Goal: Task Accomplishment & Management: Use online tool/utility

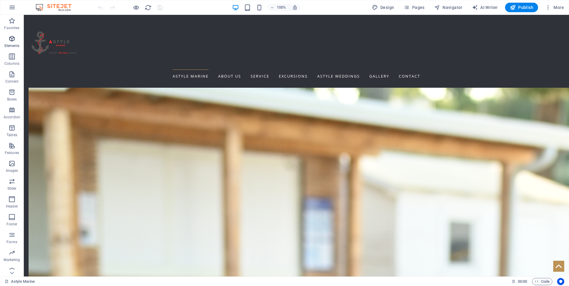
scroll to position [1249, 0]
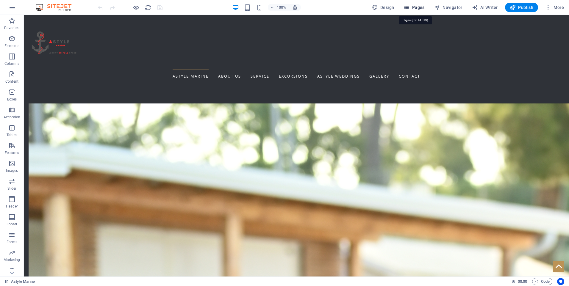
click at [410, 7] on icon "button" at bounding box center [407, 7] width 6 height 6
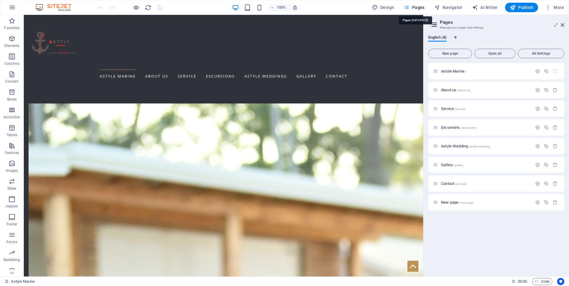
click at [412, 7] on span "Pages" at bounding box center [414, 7] width 21 height 6
click at [444, 127] on span "Excursions /excursions" at bounding box center [458, 127] width 35 height 4
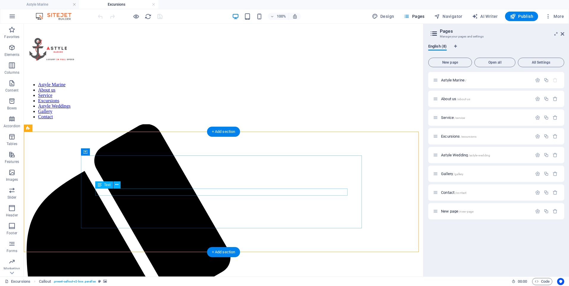
scroll to position [447, 0]
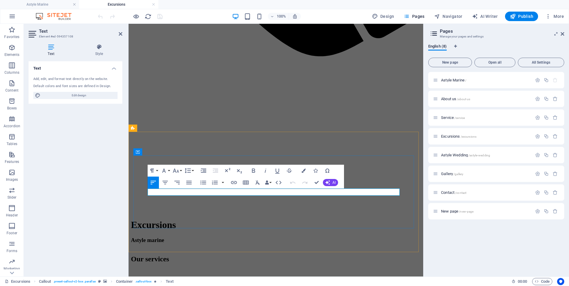
scroll to position [446, 0]
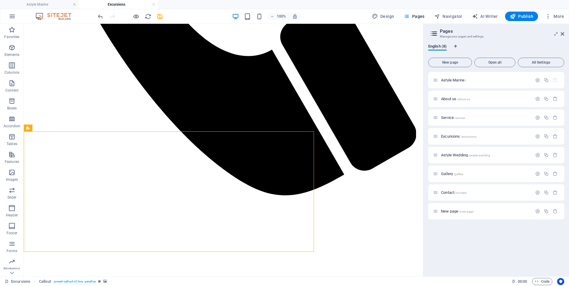
scroll to position [447, 0]
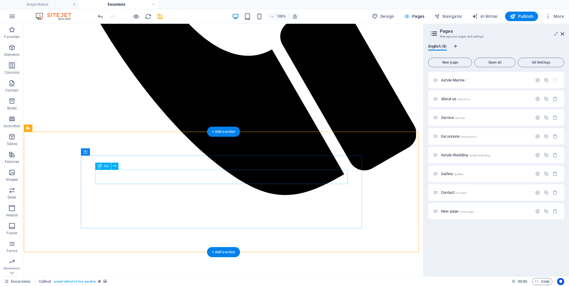
drag, startPoint x: 249, startPoint y: 174, endPoint x: 144, endPoint y: 174, distance: 104.5
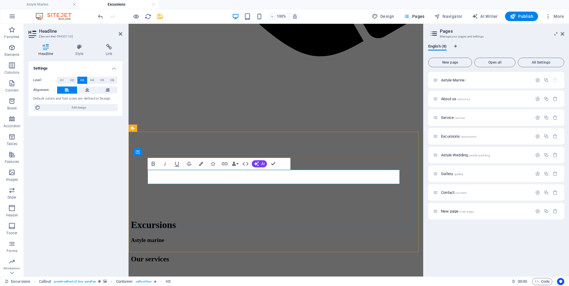
scroll to position [446, 0]
drag, startPoint x: 318, startPoint y: 178, endPoint x: 287, endPoint y: 178, distance: 31.0
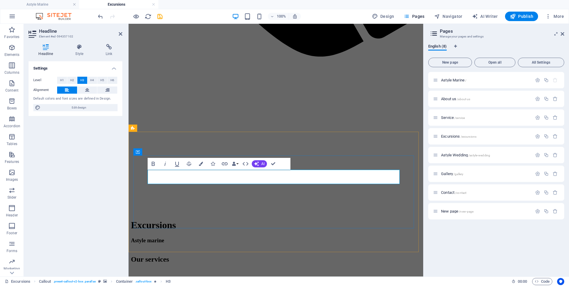
drag, startPoint x: 203, startPoint y: 177, endPoint x: 254, endPoint y: 175, distance: 51.0
drag, startPoint x: 331, startPoint y: 180, endPoint x: 276, endPoint y: 174, distance: 55.4
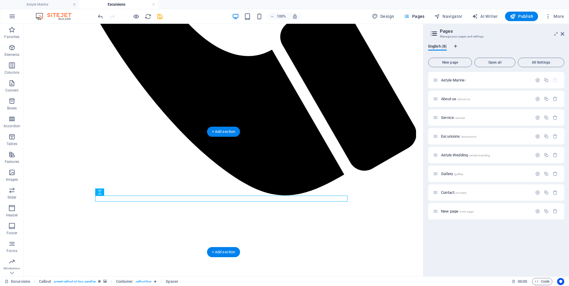
scroll to position [447, 0]
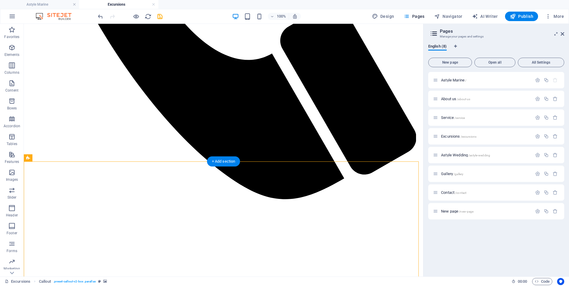
scroll to position [476, 0]
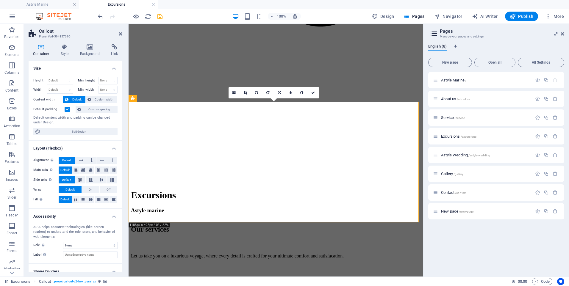
scroll to position [476, 0]
click at [94, 57] on div "Container Style Background Link Size Height Default px rem % vh vw Min. height …" at bounding box center [76, 158] width 94 height 228
click at [92, 51] on h4 "Background" at bounding box center [91, 50] width 31 height 13
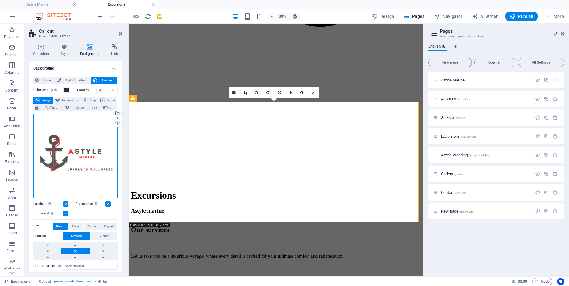
click at [84, 169] on div "Drag files here, click to choose files or select files from Files or our free s…" at bounding box center [75, 156] width 84 height 84
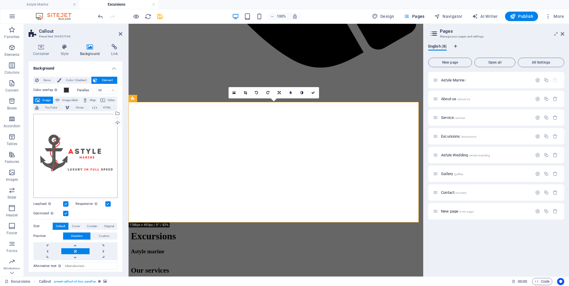
click at [83, 169] on body "astylemarine.com Astyle Marine Excursions Favorites Elements Columns Content Bo…" at bounding box center [284, 143] width 569 height 286
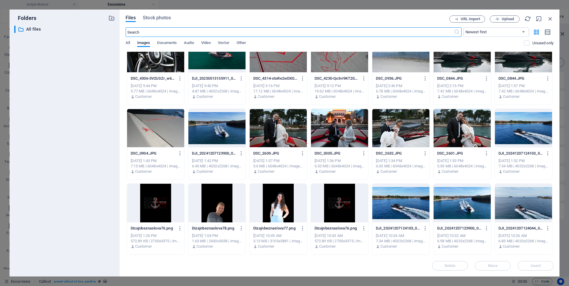
scroll to position [893, 0]
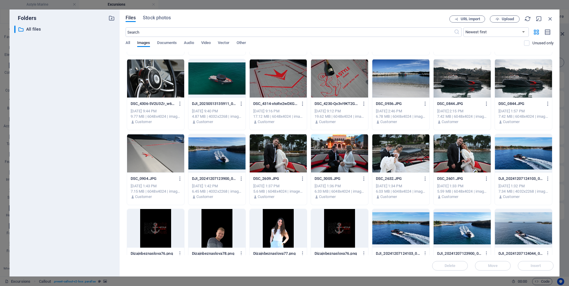
click at [396, 157] on div at bounding box center [401, 153] width 57 height 39
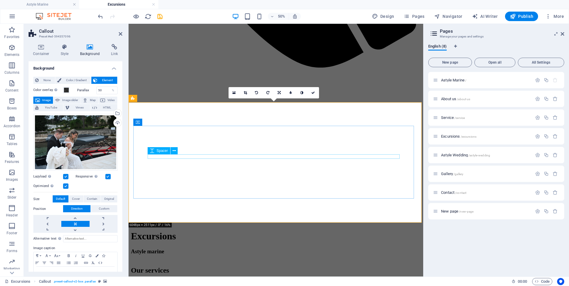
scroll to position [476, 0]
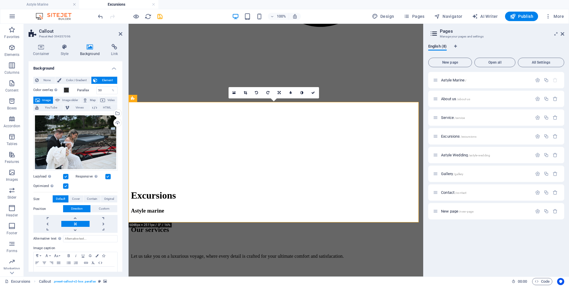
click at [501, 251] on div "Astyle Marine / About us /about-us Service /service Excursions /excursions Asty…" at bounding box center [496, 172] width 136 height 200
click at [450, 241] on div "Astyle Marine / About us /about-us Service /service Excursions /excursions Asty…" at bounding box center [496, 172] width 136 height 200
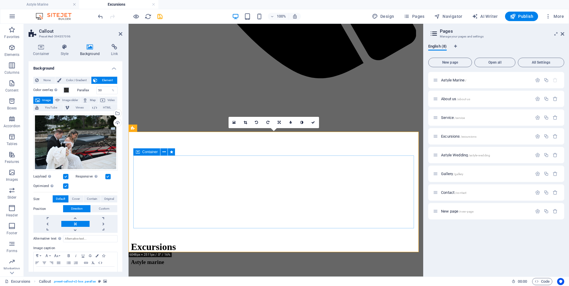
scroll to position [417, 0]
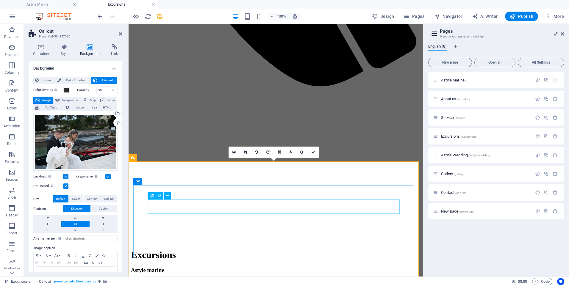
click at [457, 241] on div "Astyle Marine / About us /about-us Service /service Excursions /excursions Asty…" at bounding box center [496, 172] width 136 height 200
click at [314, 149] on link at bounding box center [313, 152] width 11 height 11
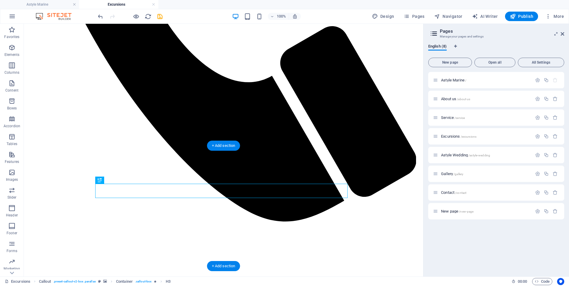
scroll to position [417, 0]
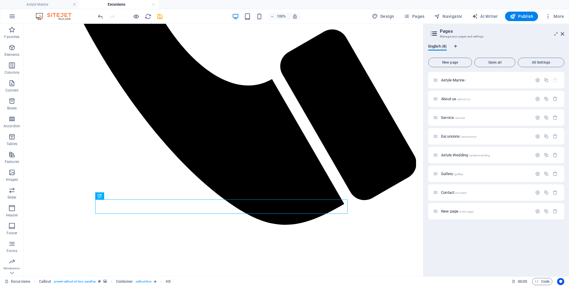
click at [447, 231] on div "Astyle Marine / About us /about-us Service /service Excursions /excursions Asty…" at bounding box center [496, 172] width 136 height 200
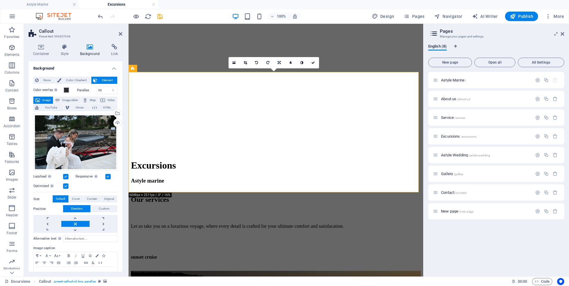
drag, startPoint x: 332, startPoint y: 180, endPoint x: 330, endPoint y: 190, distance: 10.0
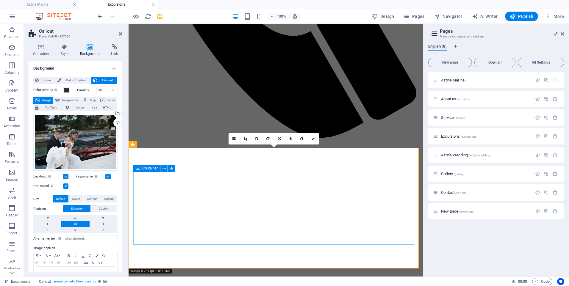
scroll to position [357, 0]
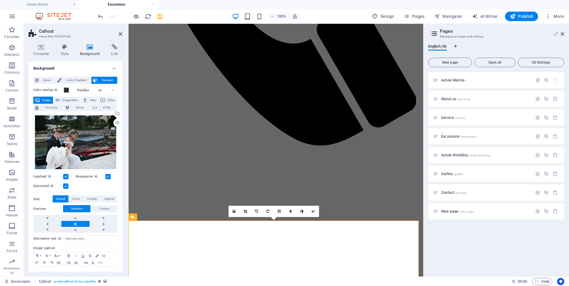
click at [463, 243] on div "Astyle Marine / About us /about-us Service /service Excursions /excursions Asty…" at bounding box center [496, 172] width 136 height 200
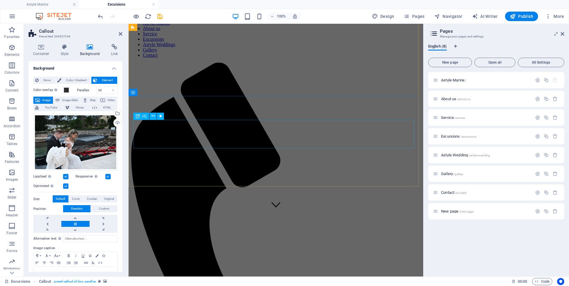
scroll to position [0, 0]
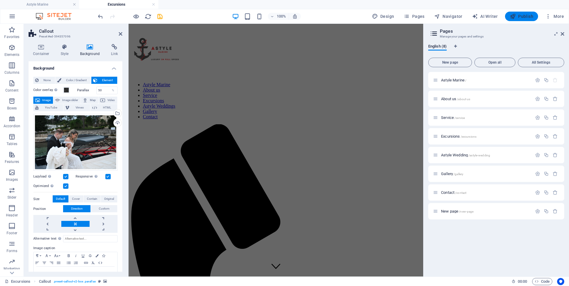
click at [523, 17] on span "Publish" at bounding box center [522, 16] width 24 height 6
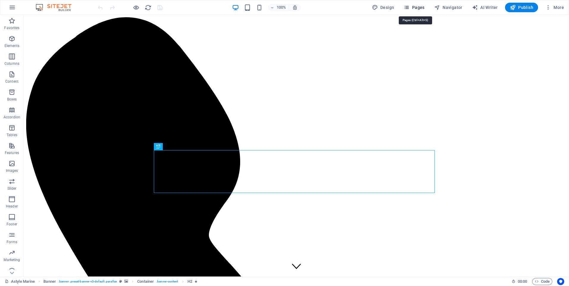
click at [407, 8] on icon "button" at bounding box center [407, 7] width 6 height 6
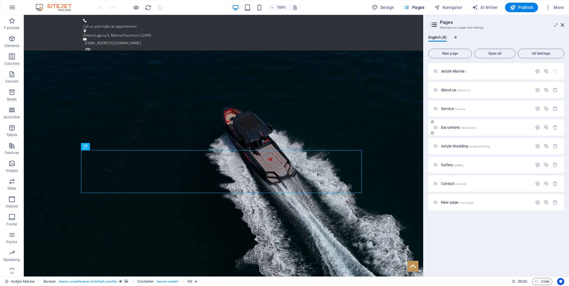
click at [444, 125] on div "Excursions /excursions" at bounding box center [482, 127] width 99 height 7
click at [445, 127] on span "Excursions /excursions" at bounding box center [458, 127] width 35 height 4
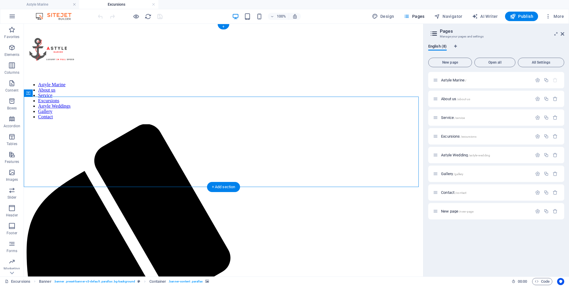
drag, startPoint x: 267, startPoint y: 180, endPoint x: 161, endPoint y: 181, distance: 106.3
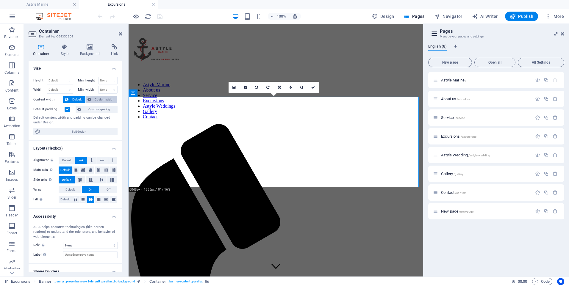
click at [94, 100] on span "Custom width" at bounding box center [104, 99] width 23 height 7
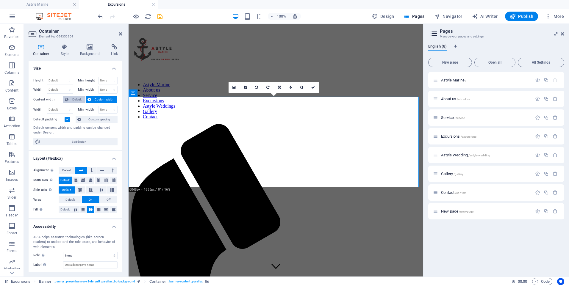
click at [83, 100] on span "Default" at bounding box center [76, 99] width 13 height 7
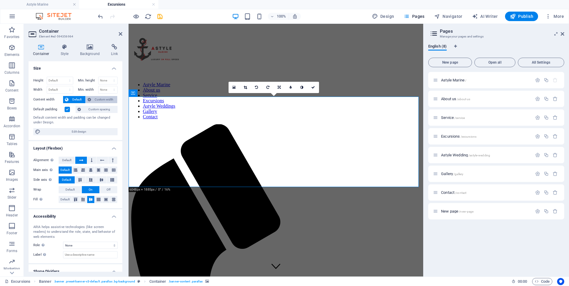
click at [97, 100] on span "Custom width" at bounding box center [104, 99] width 23 height 7
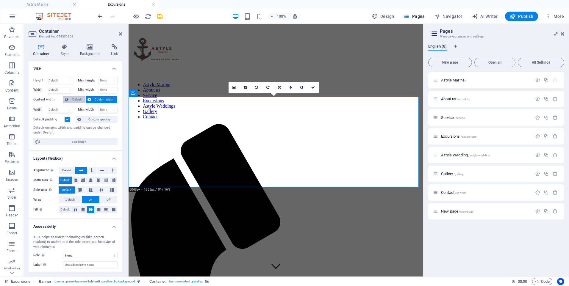
click at [76, 101] on span "Default" at bounding box center [76, 99] width 13 height 7
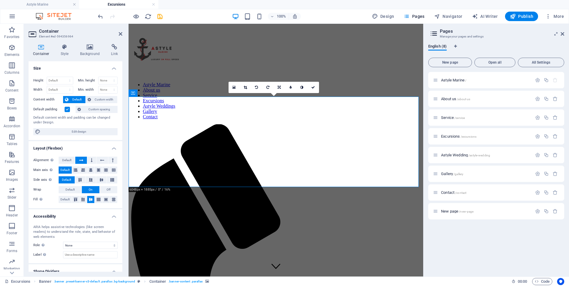
click at [67, 110] on label at bounding box center [67, 109] width 5 height 5
click at [0, 0] on input "Default padding" at bounding box center [0, 0] width 0 height 0
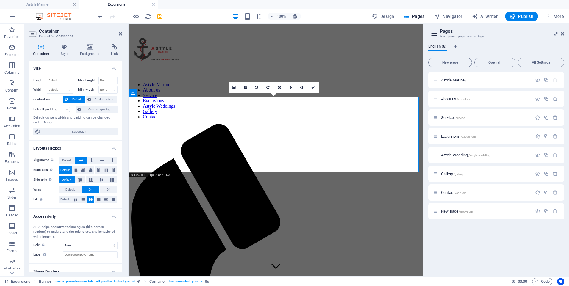
click at [67, 110] on label at bounding box center [67, 109] width 5 height 5
click at [0, 0] on input "Default padding" at bounding box center [0, 0] width 0 height 0
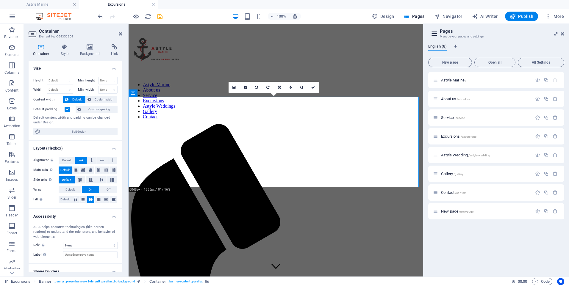
click at [67, 110] on label at bounding box center [67, 109] width 5 height 5
click at [0, 0] on input "Default padding" at bounding box center [0, 0] width 0 height 0
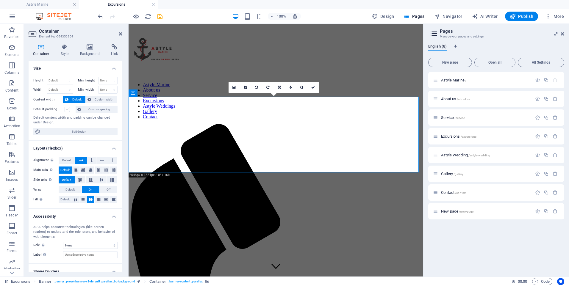
click at [67, 110] on label at bounding box center [67, 109] width 5 height 5
click at [0, 0] on input "Default padding" at bounding box center [0, 0] width 0 height 0
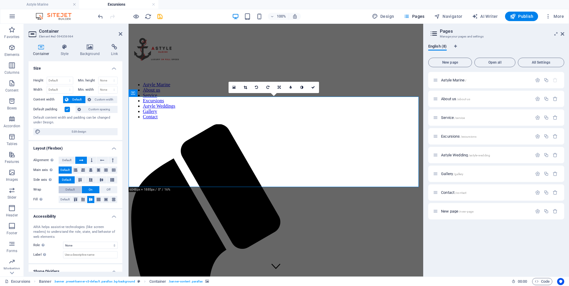
click at [75, 191] on button "Default" at bounding box center [70, 189] width 23 height 7
click at [87, 191] on button "On" at bounding box center [91, 189] width 18 height 7
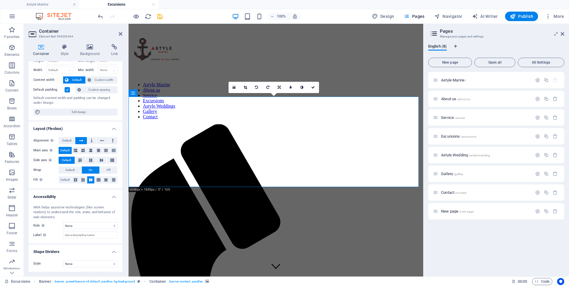
scroll to position [20, 0]
click at [65, 50] on h4 "Style" at bounding box center [65, 50] width 19 height 13
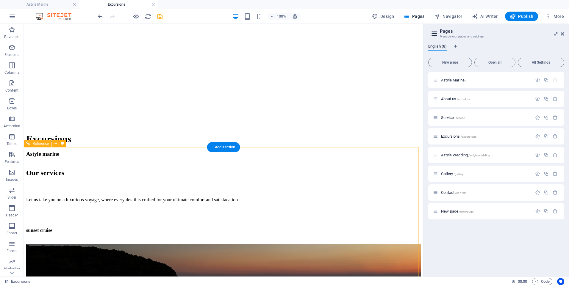
scroll to position [688, 0]
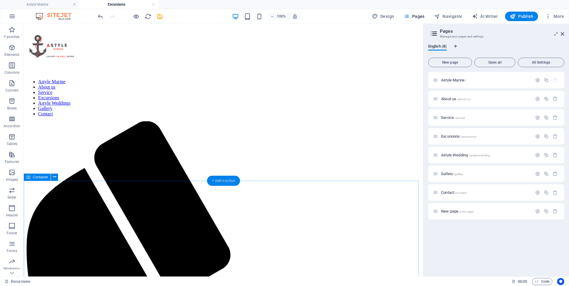
scroll to position [0, 0]
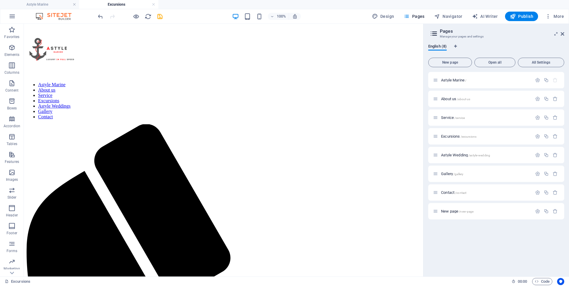
click at [451, 210] on span "New page /new-page" at bounding box center [457, 211] width 32 height 4
click at [554, 212] on icon "button" at bounding box center [555, 211] width 5 height 5
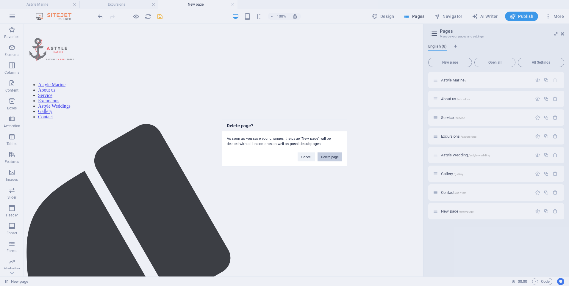
drag, startPoint x: 336, startPoint y: 157, endPoint x: 358, endPoint y: 119, distance: 44.2
click at [336, 156] on button "Delete page" at bounding box center [330, 157] width 25 height 9
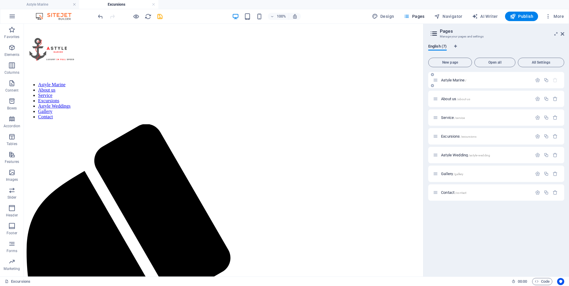
click at [451, 84] on div "Astyle Marine /" at bounding box center [496, 80] width 136 height 16
click at [451, 80] on span "Astyle Marine /" at bounding box center [453, 80] width 25 height 4
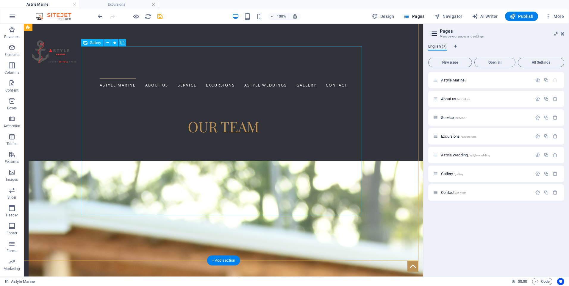
scroll to position [1132, 0]
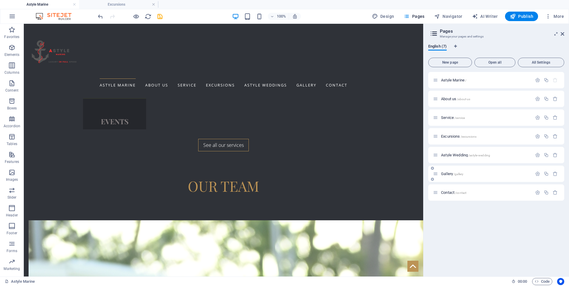
click at [443, 175] on span "Gallery /gallery" at bounding box center [452, 174] width 22 height 4
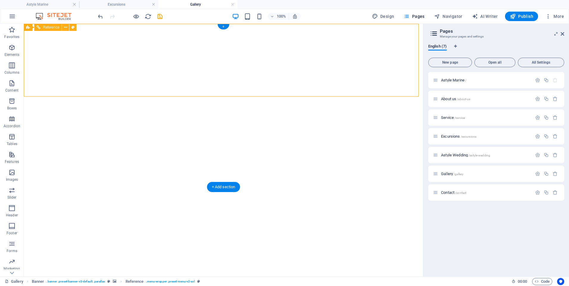
select select "rem"
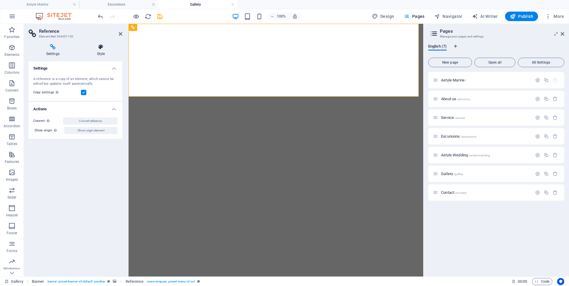
click at [105, 48] on icon at bounding box center [101, 47] width 43 height 6
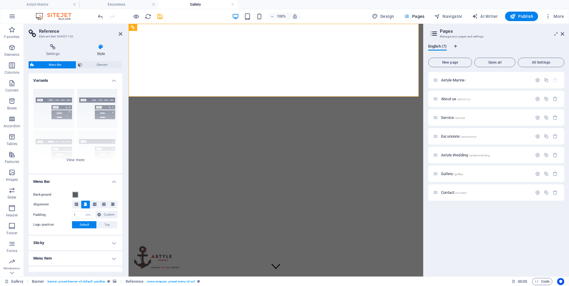
click at [73, 193] on button "Background" at bounding box center [75, 195] width 7 height 7
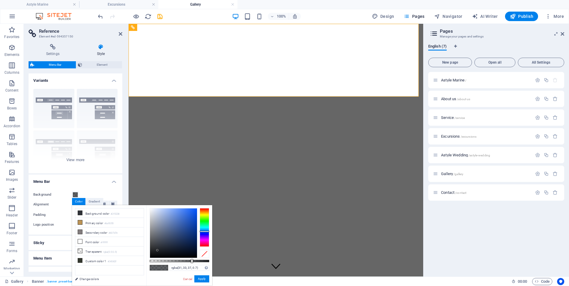
click at [248, 281] on div "Gallery Banner . banner .preset-banner-v3-default .parallax Reference . menu-wr…" at bounding box center [256, 281] width 502 height 7
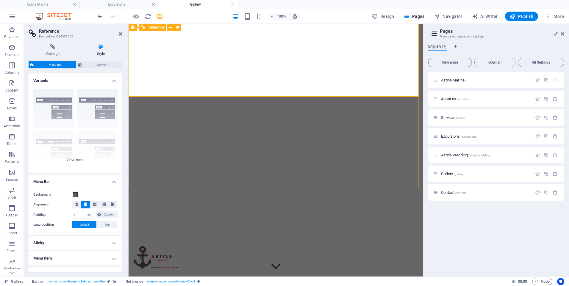
click at [180, 29] on button at bounding box center [177, 27] width 7 height 7
click at [101, 65] on span "Element" at bounding box center [102, 64] width 36 height 7
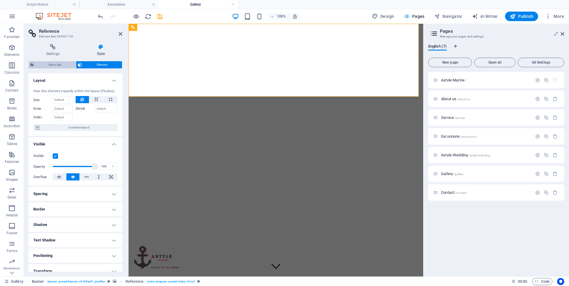
click at [66, 65] on span "Menu Bar" at bounding box center [55, 64] width 38 height 7
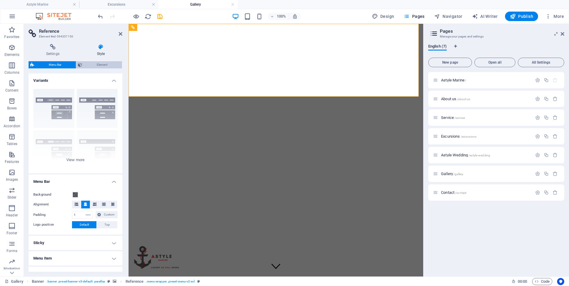
click at [85, 65] on span "Element" at bounding box center [102, 64] width 36 height 7
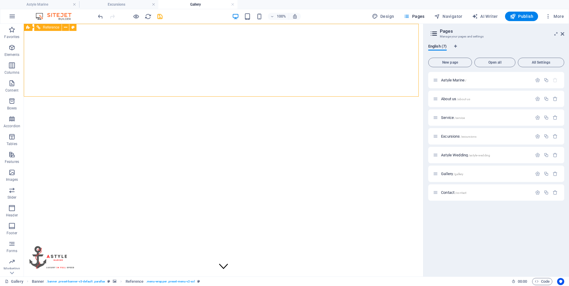
drag, startPoint x: 81, startPoint y: 96, endPoint x: 188, endPoint y: 90, distance: 107.9
drag, startPoint x: 210, startPoint y: 66, endPoint x: 105, endPoint y: 66, distance: 105.1
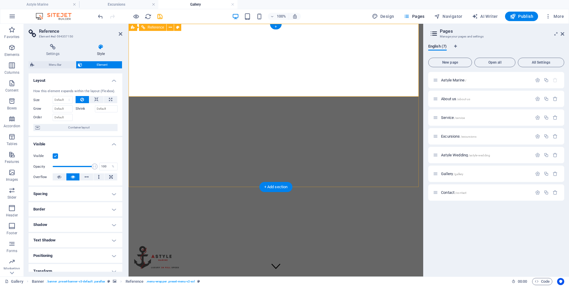
click at [177, 235] on figure at bounding box center [276, 260] width 290 height 51
click at [180, 30] on button at bounding box center [177, 27] width 7 height 7
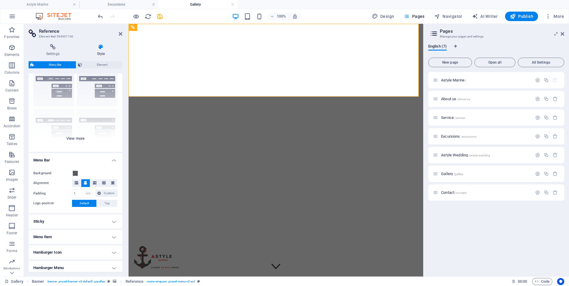
scroll to position [30, 0]
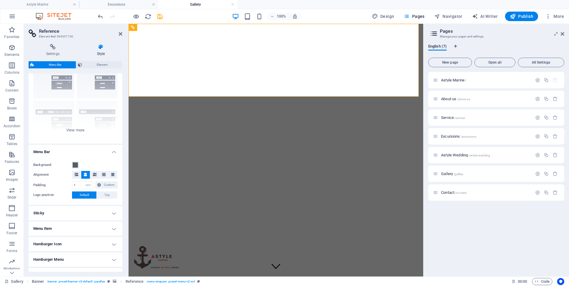
click at [78, 164] on button "Background" at bounding box center [75, 165] width 7 height 7
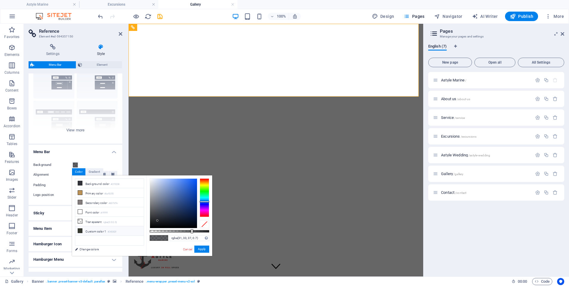
click at [96, 231] on li "Custom color 1 #34382f" at bounding box center [109, 232] width 68 height 10
type input "rgba(52, 56, 47, 0.7)"
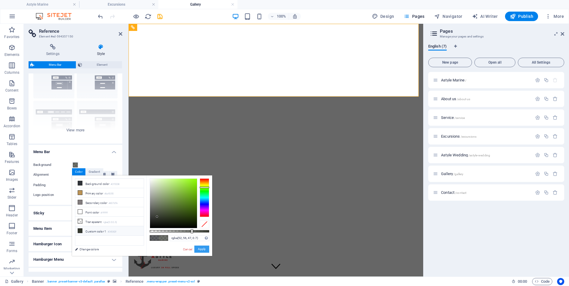
click at [202, 251] on button "Apply" at bounding box center [201, 249] width 15 height 7
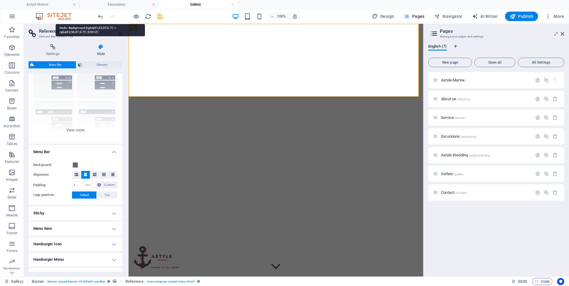
click at [98, 15] on icon "undo" at bounding box center [100, 16] width 7 height 7
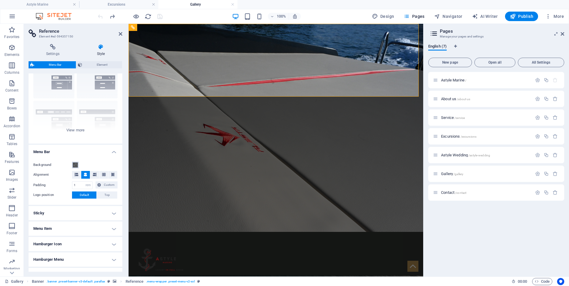
click at [77, 166] on span at bounding box center [75, 165] width 5 height 5
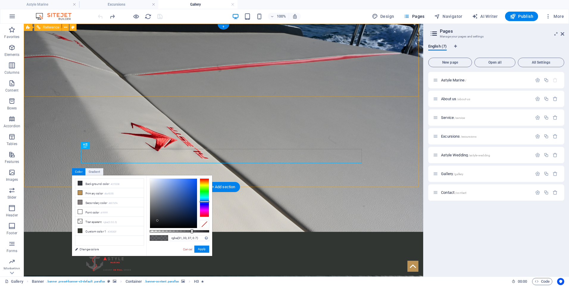
click at [222, 232] on div "Astyle Marine About us Service Excursions Astyle Weddings Gallery Contact" at bounding box center [224, 268] width 400 height 73
select select "rem"
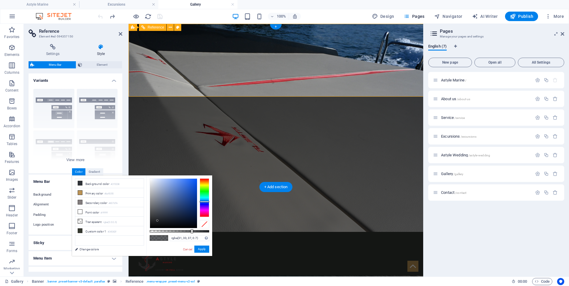
click at [222, 232] on div "Astyle Marine About us Service Excursions Astyle Weddings Gallery Contact" at bounding box center [276, 268] width 295 height 73
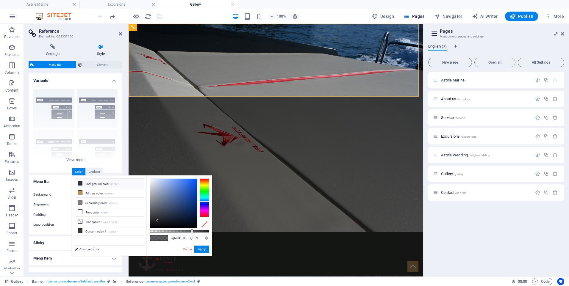
click at [106, 185] on li "Background color #2f3238" at bounding box center [109, 184] width 68 height 10
click at [109, 221] on small "rgba(0,0,0,.0)" at bounding box center [110, 223] width 14 height 4
type input "rgba(0, 0, 0, 0)"
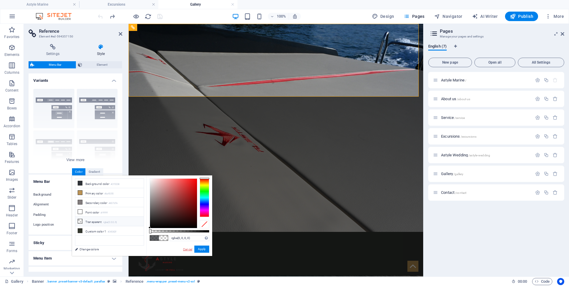
click at [184, 250] on link "Cancel" at bounding box center [188, 249] width 10 height 4
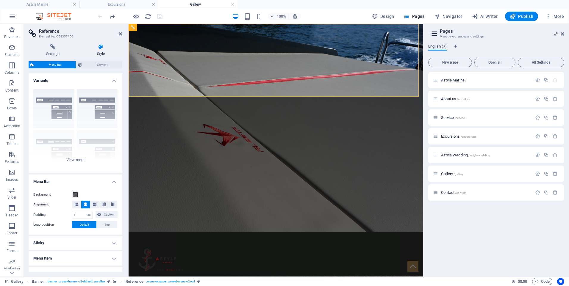
click at [101, 17] on div at bounding box center [130, 17] width 67 height 10
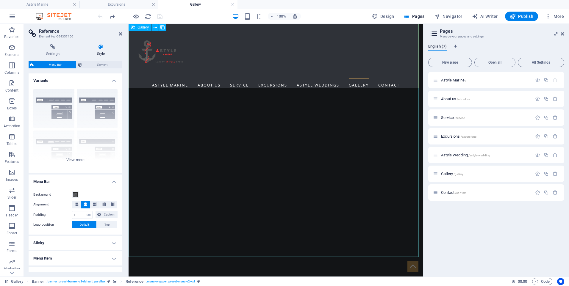
scroll to position [625, 0]
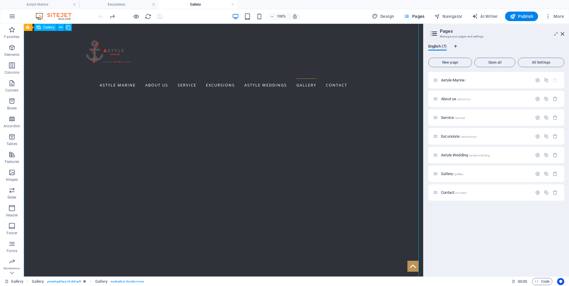
select select "4"
select select "px"
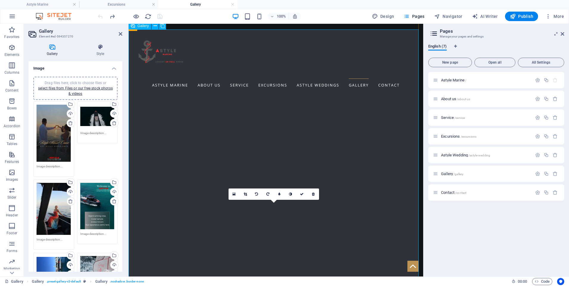
scroll to position [596, 0]
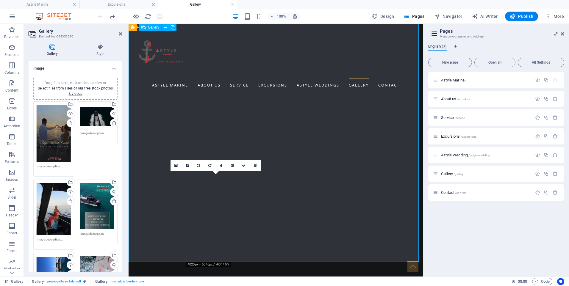
click at [254, 165] on icon at bounding box center [255, 166] width 3 height 4
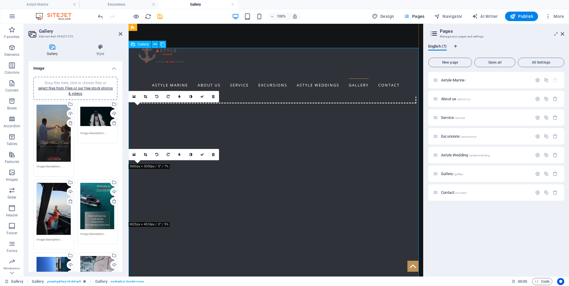
scroll to position [566, 0]
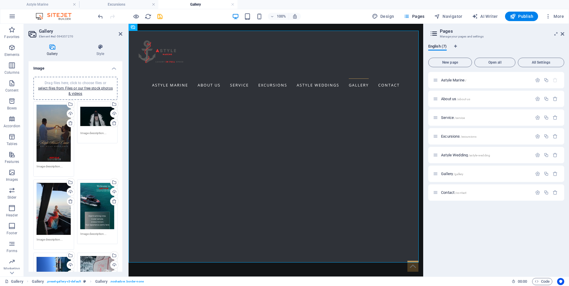
click at [91, 86] on link "select files from Files or our free stock photos & videos" at bounding box center [75, 91] width 75 height 10
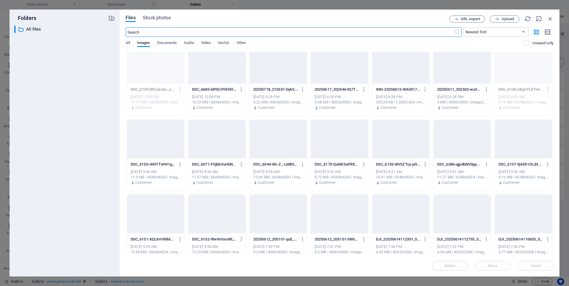
scroll to position [357, 0]
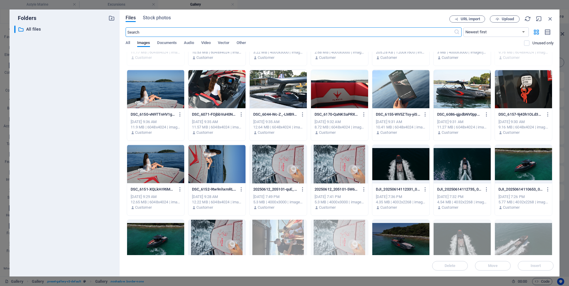
click at [511, 90] on div at bounding box center [523, 89] width 57 height 39
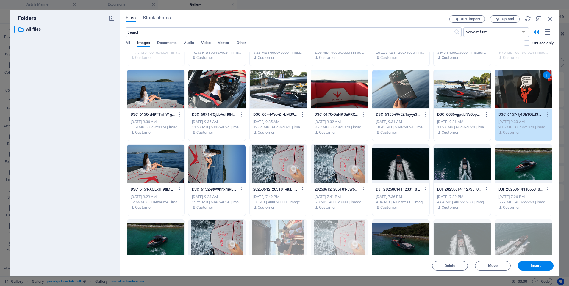
click at [511, 90] on div "1" at bounding box center [523, 89] width 57 height 39
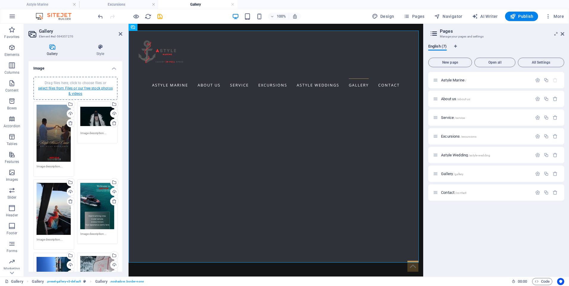
click at [84, 88] on link "select files from Files or our free stock photos & videos" at bounding box center [75, 91] width 75 height 10
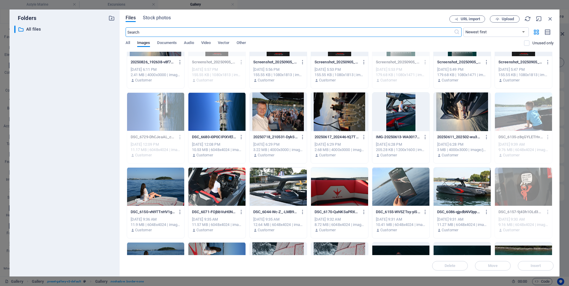
scroll to position [268, 0]
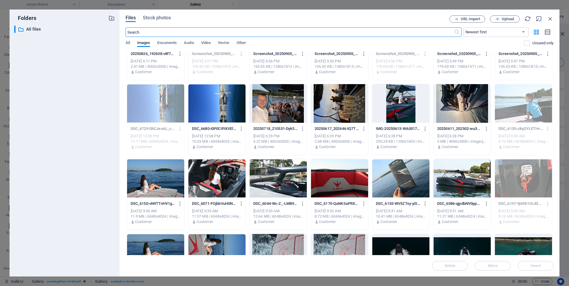
click at [293, 115] on div at bounding box center [278, 103] width 57 height 39
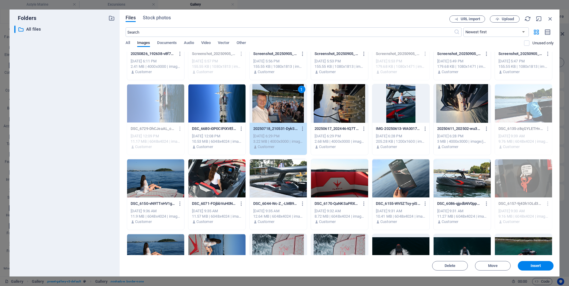
click at [293, 115] on div "1" at bounding box center [278, 103] width 57 height 39
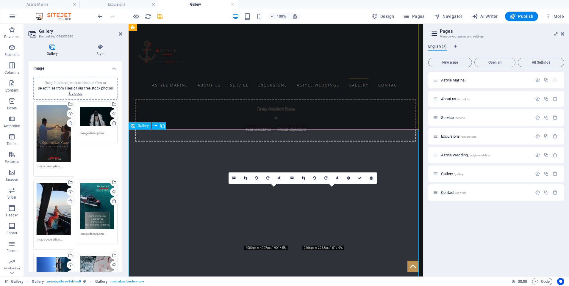
scroll to position [476, 0]
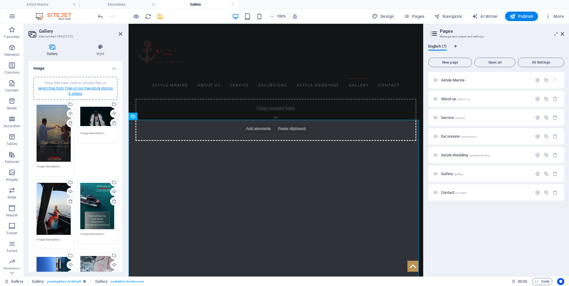
click at [96, 88] on link "select files from Files or our free stock photos & videos" at bounding box center [75, 91] width 75 height 10
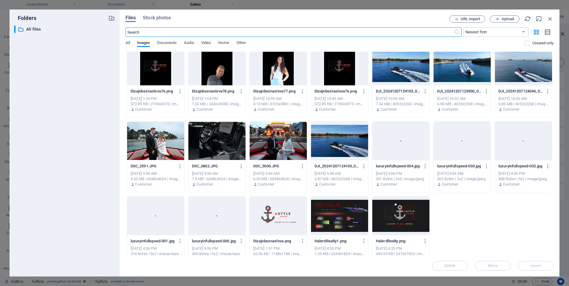
scroll to position [1068, 0]
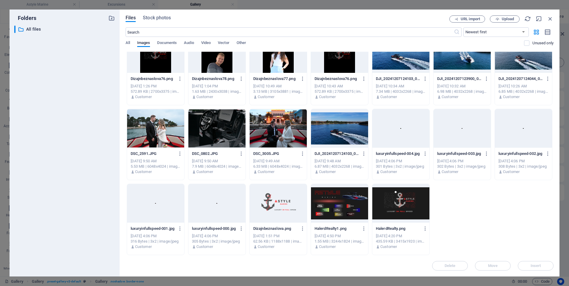
click at [360, 211] on div at bounding box center [339, 203] width 57 height 39
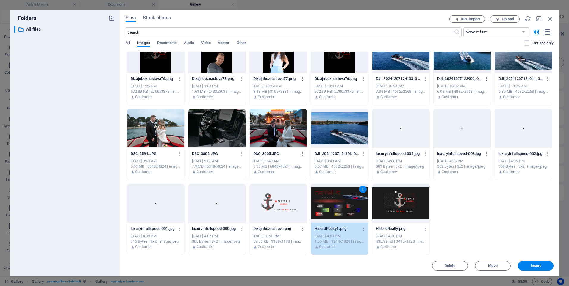
click at [360, 211] on div "1" at bounding box center [339, 203] width 57 height 39
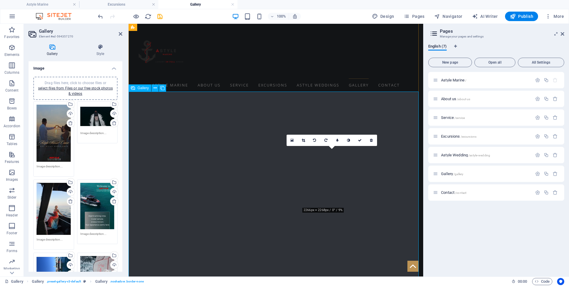
scroll to position [596, 0]
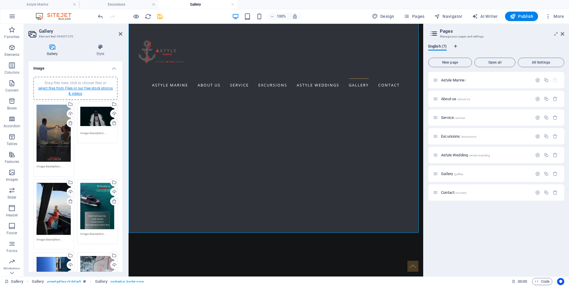
click at [97, 89] on link "select files from Files or our free stock photos & videos" at bounding box center [75, 91] width 75 height 10
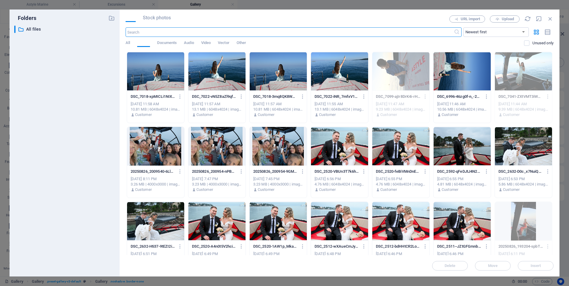
scroll to position [590, 0]
click at [281, 82] on div at bounding box center [278, 71] width 57 height 39
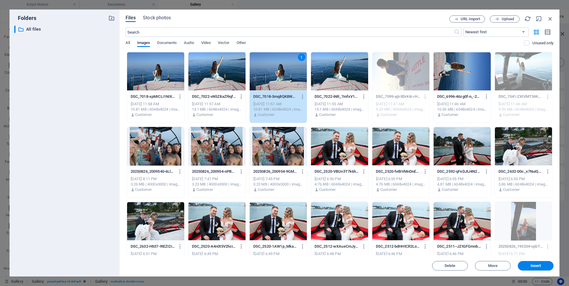
click at [281, 82] on div "1" at bounding box center [278, 71] width 57 height 39
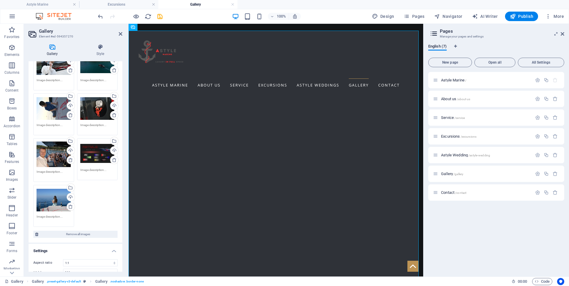
scroll to position [428, 0]
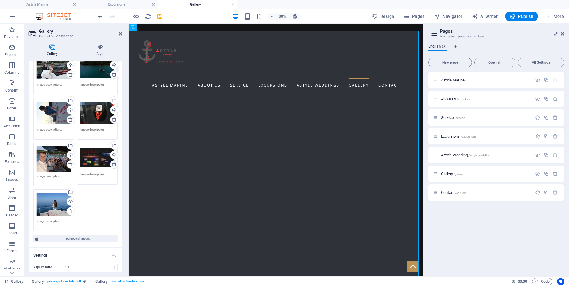
click at [113, 162] on icon at bounding box center [114, 164] width 5 height 5
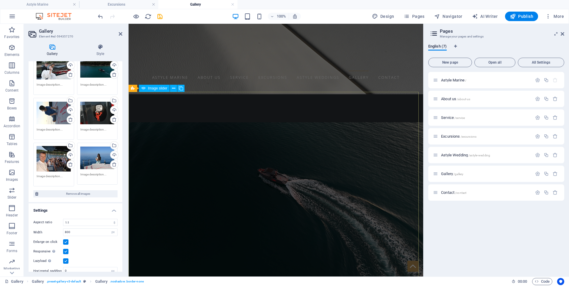
scroll to position [149, 0]
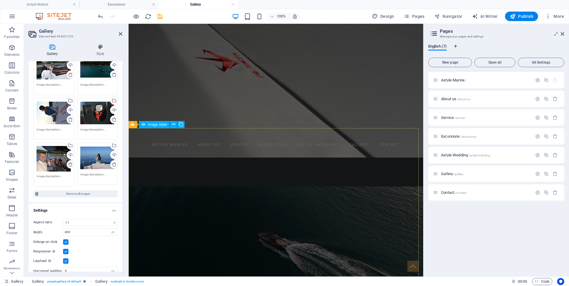
select select "px"
select select "ms"
select select "s"
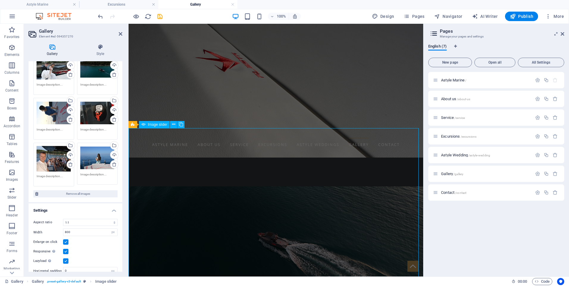
select select "progressive"
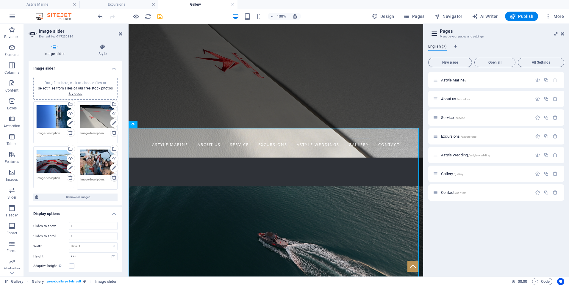
click at [114, 180] on icon at bounding box center [114, 177] width 5 height 5
click at [69, 134] on icon at bounding box center [70, 132] width 5 height 5
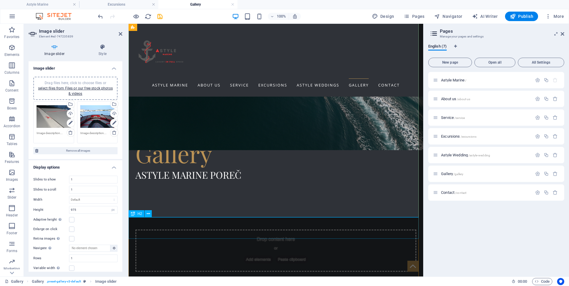
scroll to position [357, 0]
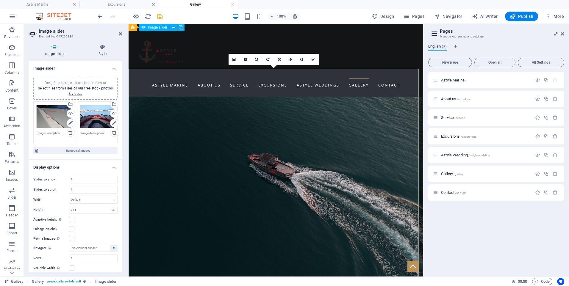
scroll to position [208, 0]
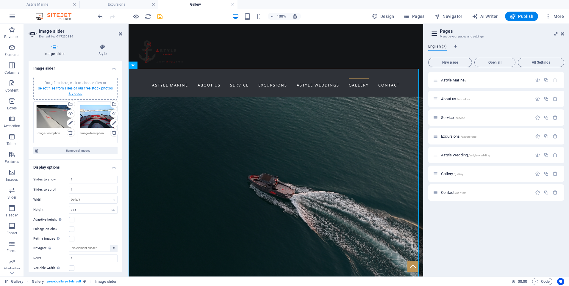
click at [83, 87] on link "select files from Files or our free stock photos & videos" at bounding box center [75, 91] width 75 height 10
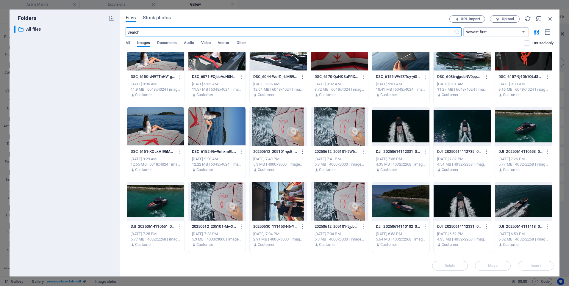
scroll to position [447, 0]
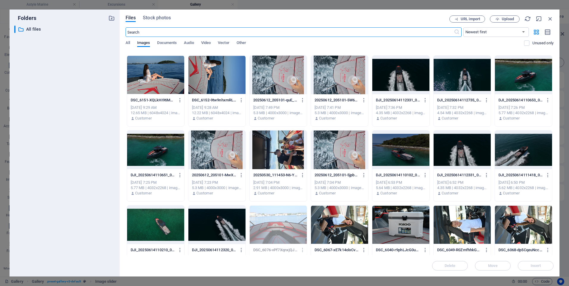
click at [167, 157] on div at bounding box center [155, 150] width 57 height 39
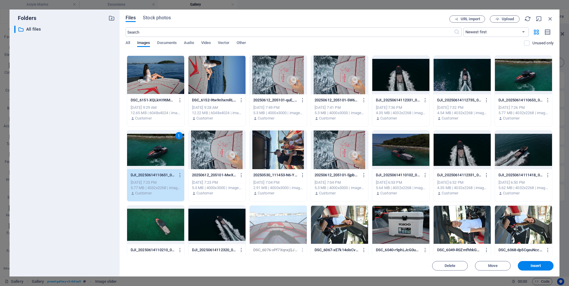
click at [167, 157] on div "1" at bounding box center [155, 150] width 57 height 39
click at [167, 156] on div "1" at bounding box center [155, 150] width 57 height 39
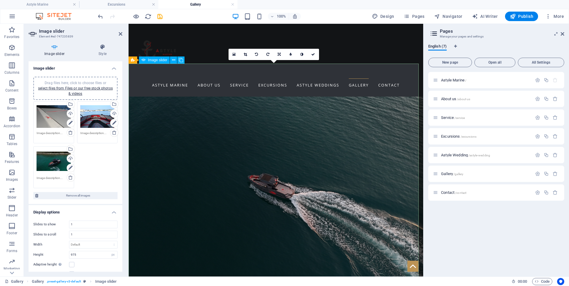
scroll to position [268, 0]
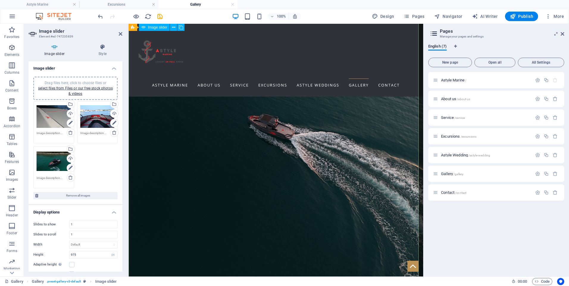
click at [84, 86] on link "select files from Files or our free stock photos & videos" at bounding box center [75, 91] width 75 height 10
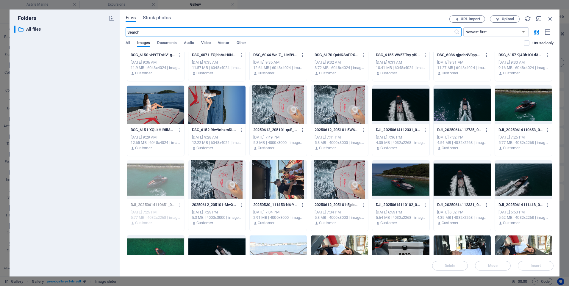
scroll to position [476, 0]
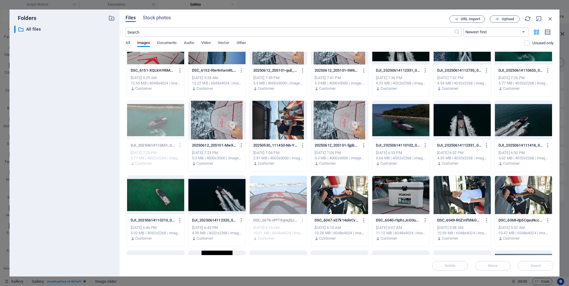
click at [158, 202] on div at bounding box center [155, 195] width 57 height 39
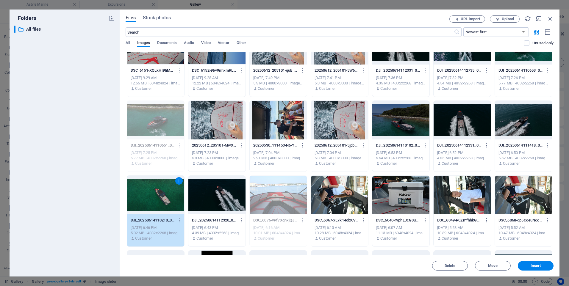
click at [158, 202] on div "1" at bounding box center [155, 195] width 57 height 39
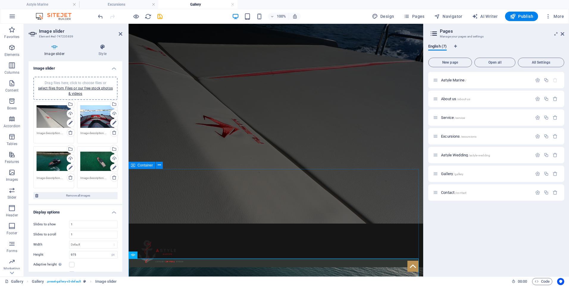
scroll to position [0, 0]
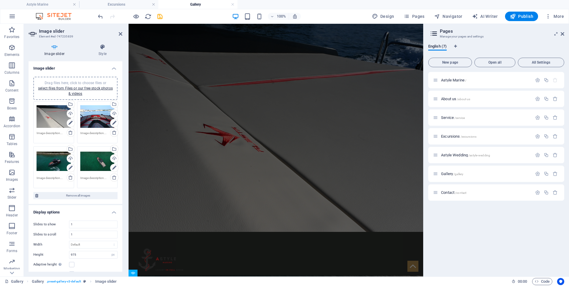
click at [494, 232] on div "Astyle Marine / About us /about-us Service /service Excursions /excursions Asty…" at bounding box center [496, 172] width 136 height 200
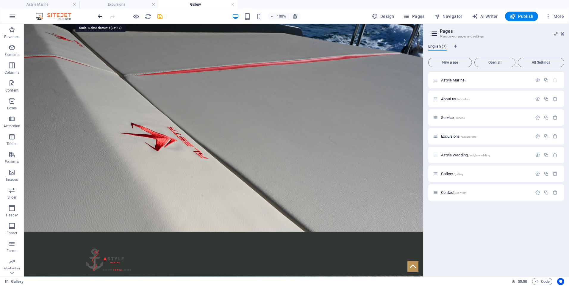
click at [99, 18] on icon "undo" at bounding box center [100, 16] width 7 height 7
click at [356, 232] on div "Astyle Marine About us Service Excursions Astyle Weddings Gallery Contact" at bounding box center [224, 268] width 400 height 73
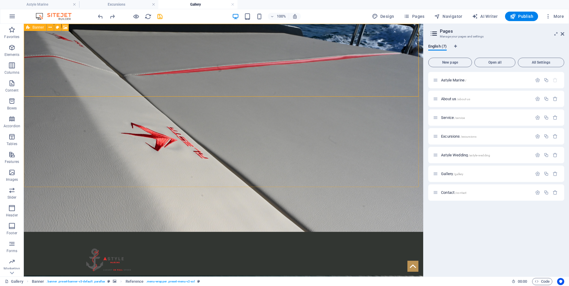
drag, startPoint x: 9, startPoint y: 8, endPoint x: 30, endPoint y: 30, distance: 30.1
click at [30, 30] on div "Banner" at bounding box center [35, 27] width 23 height 7
click at [52, 29] on icon at bounding box center [50, 27] width 3 height 6
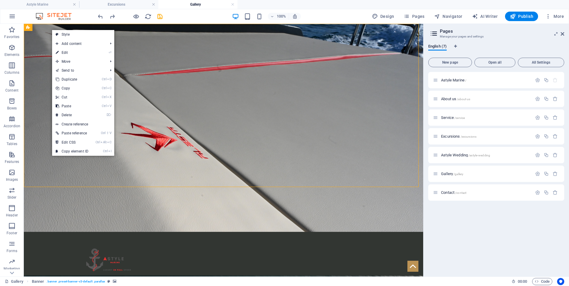
click at [65, 51] on link "⏎ Edit" at bounding box center [72, 52] width 40 height 9
select select "vh"
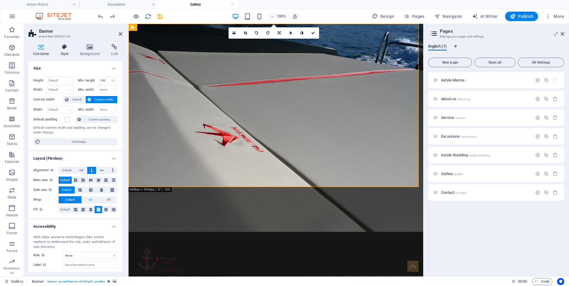
click at [66, 50] on icon at bounding box center [64, 47] width 17 height 6
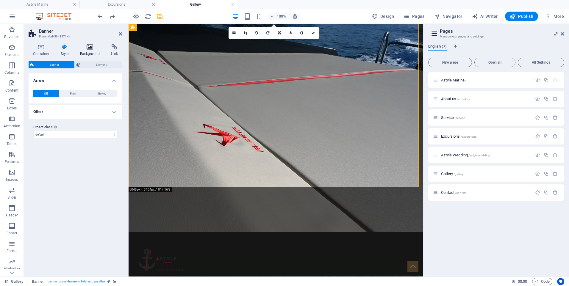
click at [80, 50] on h4 "Background" at bounding box center [91, 50] width 31 height 13
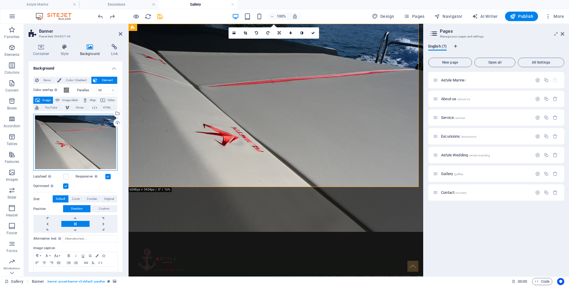
click at [99, 135] on div "Drag files here, click to choose files or select files from Files or our free s…" at bounding box center [75, 142] width 84 height 57
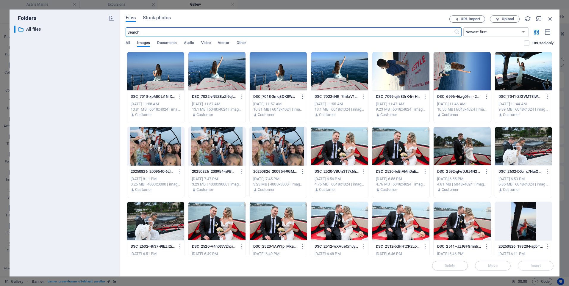
click at [550, 20] on icon "button" at bounding box center [550, 18] width 7 height 7
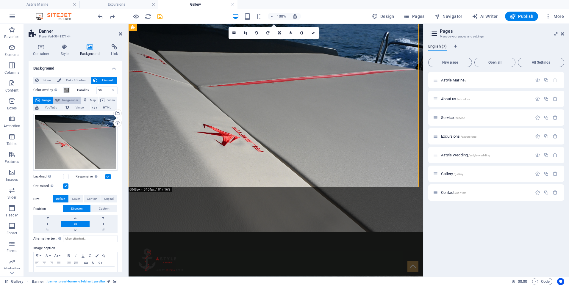
click at [70, 103] on span "Image slider" at bounding box center [70, 100] width 17 height 7
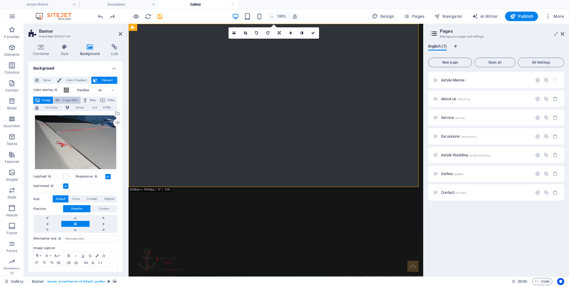
select select "ms"
select select "s"
select select "progressive"
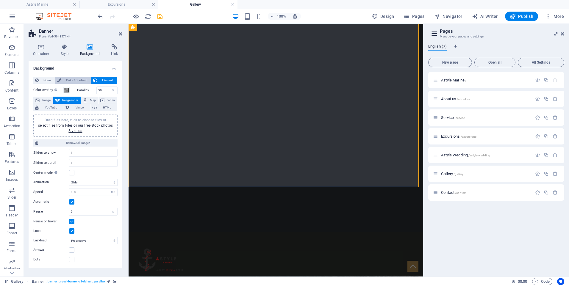
click at [73, 83] on span "Color / Gradient" at bounding box center [76, 80] width 26 height 7
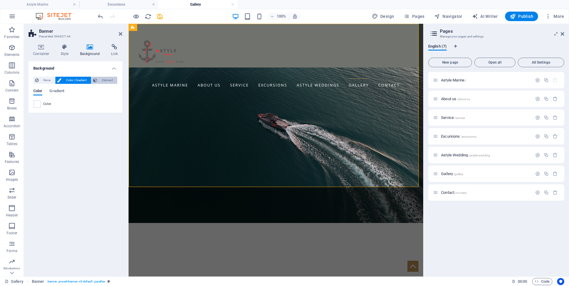
click at [96, 83] on icon at bounding box center [95, 80] width 4 height 7
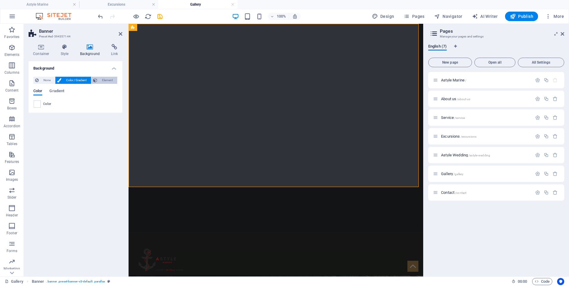
select select "ms"
select select "s"
select select "progressive"
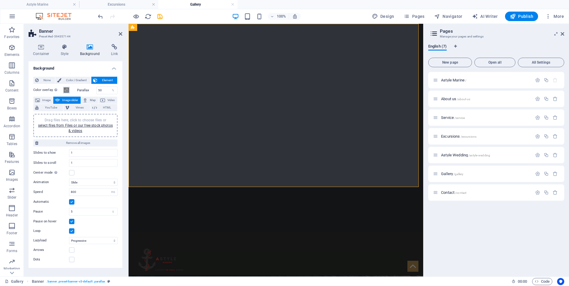
click at [65, 90] on span at bounding box center [66, 90] width 5 height 5
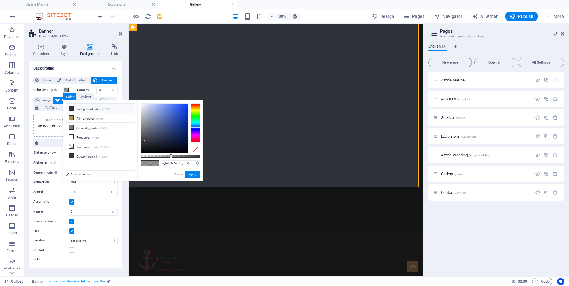
click at [73, 108] on span at bounding box center [71, 108] width 5 height 5
type input "rgba(47, 50, 56, 0.5)"
click at [73, 108] on span at bounding box center [71, 108] width 5 height 5
drag, startPoint x: 190, startPoint y: 174, endPoint x: 62, endPoint y: 151, distance: 130.5
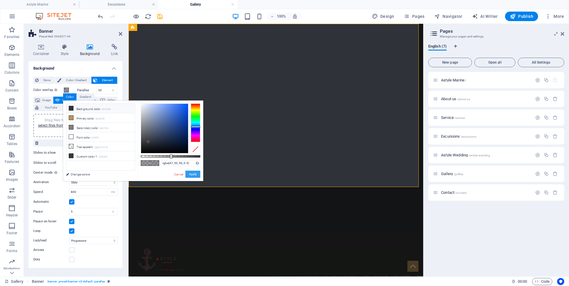
click at [191, 174] on button "Apply" at bounding box center [193, 174] width 15 height 7
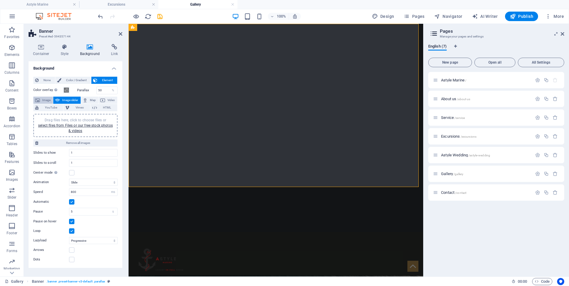
click at [50, 100] on span "Image" at bounding box center [47, 100] width 10 height 7
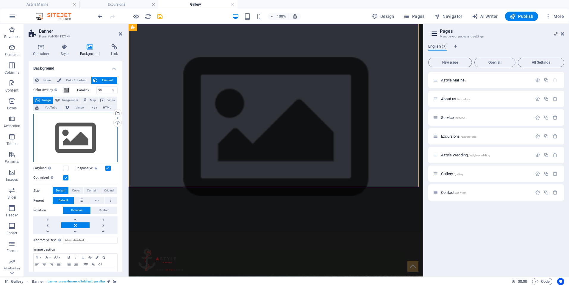
click at [88, 148] on div "Drag files here, click to choose files or select files from Files or our free s…" at bounding box center [75, 138] width 84 height 49
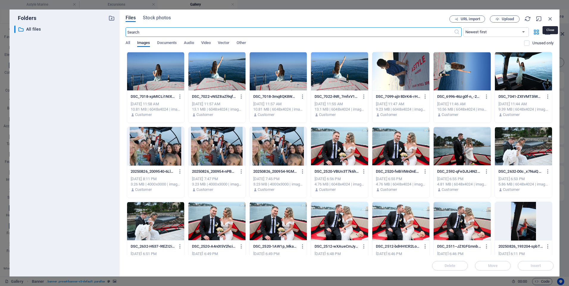
drag, startPoint x: 550, startPoint y: 17, endPoint x: 513, endPoint y: 21, distance: 37.5
click at [550, 17] on icon "button" at bounding box center [550, 18] width 7 height 7
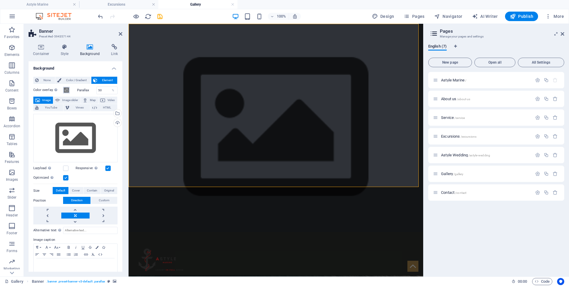
click at [67, 91] on span at bounding box center [66, 90] width 5 height 5
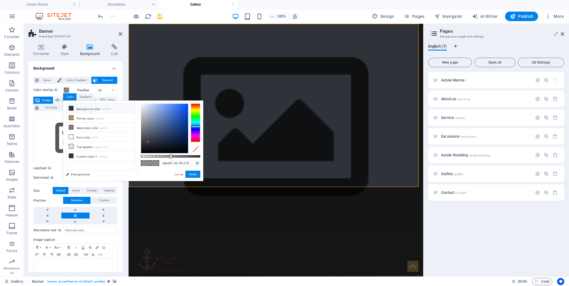
click at [82, 110] on li "Background color #2f3238" at bounding box center [100, 109] width 68 height 10
click at [197, 176] on button "Apply" at bounding box center [193, 174] width 15 height 7
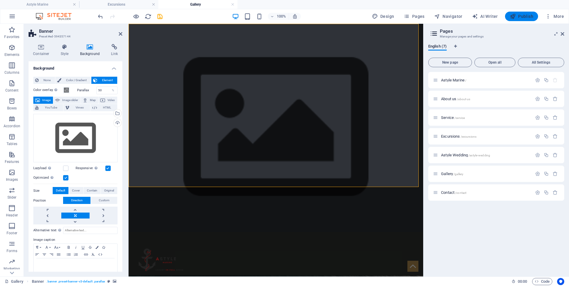
click at [525, 17] on span "Publish" at bounding box center [522, 16] width 24 height 6
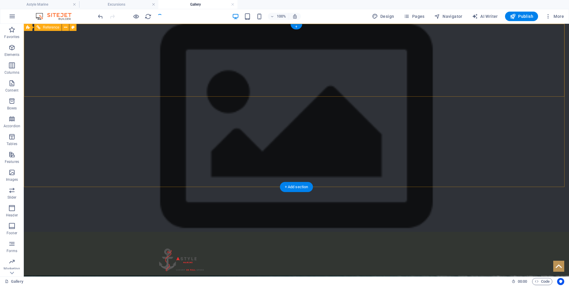
click at [352, 232] on div "Astyle Marine About us Service Excursions Astyle Weddings Gallery Contact" at bounding box center [297, 268] width 546 height 73
click at [247, 232] on div "Astyle Marine About us Service Excursions Astyle Weddings Gallery Contact" at bounding box center [297, 268] width 546 height 73
select select "rem"
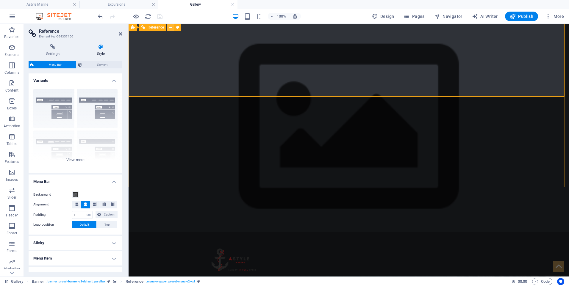
click at [169, 28] on icon at bounding box center [170, 27] width 3 height 6
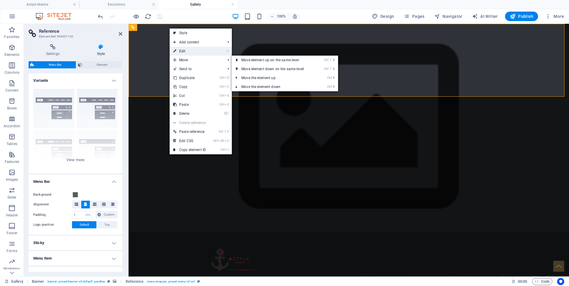
click at [183, 51] on link "⏎ Edit" at bounding box center [190, 51] width 40 height 9
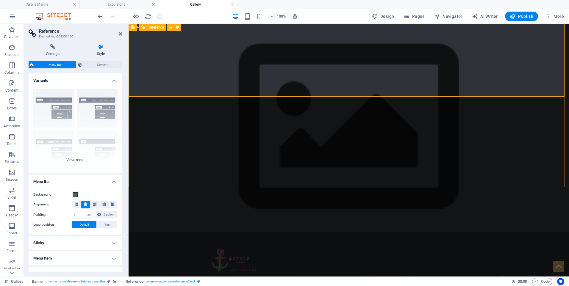
click at [189, 232] on div "Astyle Marine About us Service Excursions Astyle Weddings Gallery Contact" at bounding box center [349, 268] width 441 height 73
click at [170, 27] on icon at bounding box center [170, 27] width 3 height 6
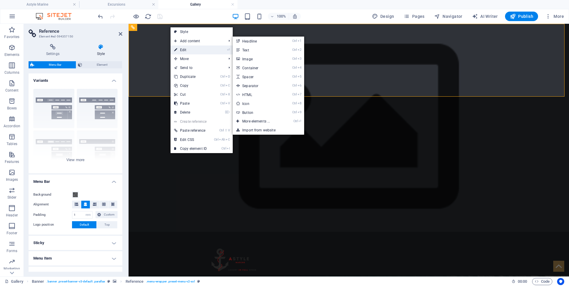
click at [181, 51] on link "⏎ Edit" at bounding box center [191, 50] width 40 height 9
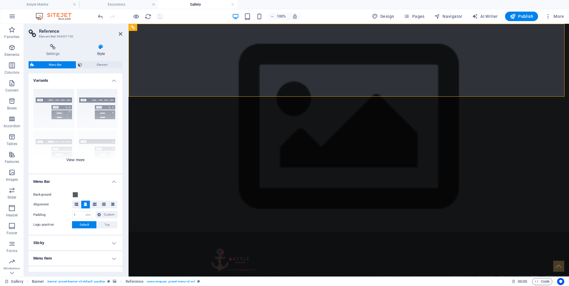
scroll to position [64, 0]
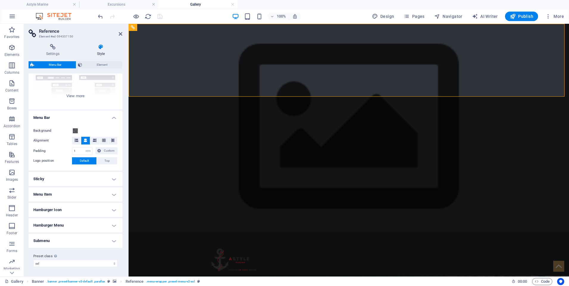
click at [104, 53] on h4 "Style" at bounding box center [101, 50] width 43 height 13
click at [97, 65] on span "Element" at bounding box center [102, 64] width 36 height 7
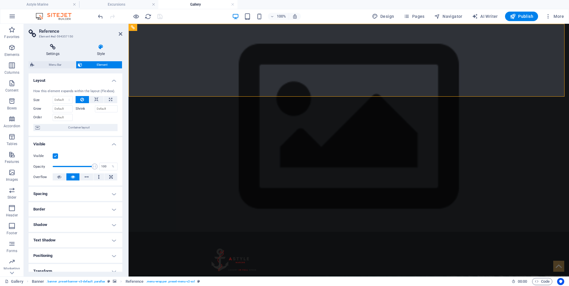
click at [57, 49] on icon at bounding box center [53, 47] width 49 height 6
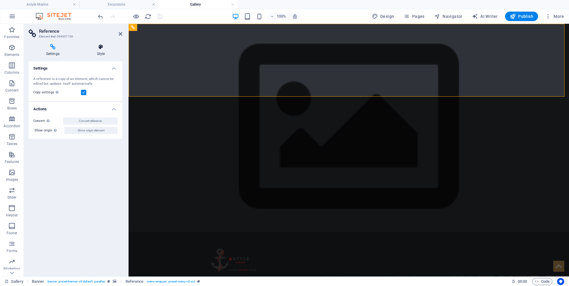
click at [94, 51] on h4 "Style" at bounding box center [101, 50] width 43 height 13
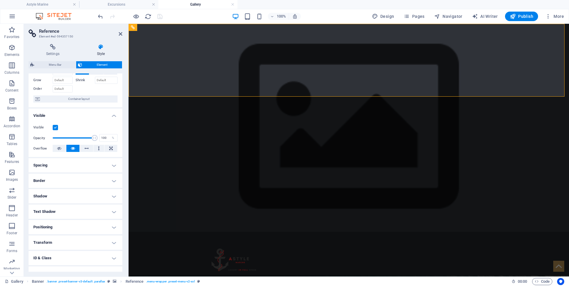
scroll to position [0, 0]
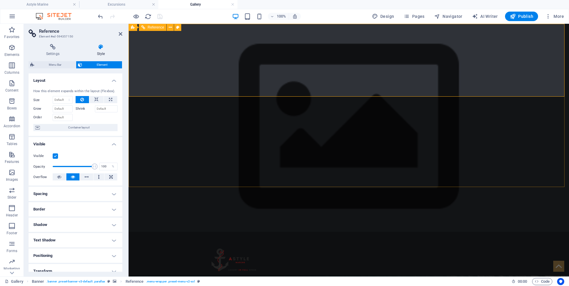
click at [244, 237] on figure at bounding box center [348, 262] width 281 height 50
click at [66, 59] on div "Settings Style Settings A reference is a copy of an element, which cannot be ed…" at bounding box center [76, 158] width 94 height 228
click at [59, 52] on h4 "Settings" at bounding box center [54, 50] width 51 height 13
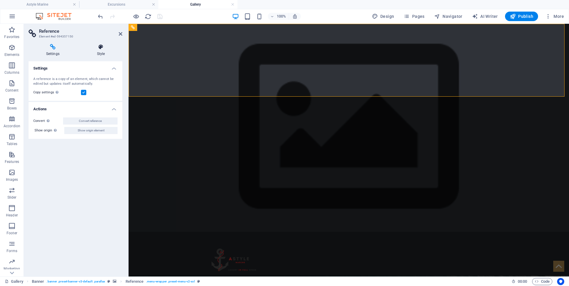
click at [104, 54] on h4 "Style" at bounding box center [101, 50] width 43 height 13
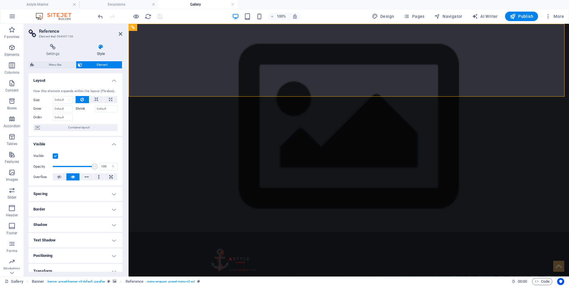
drag, startPoint x: 95, startPoint y: 56, endPoint x: 54, endPoint y: 135, distance: 88.7
click at [54, 135] on div "How this element expands within the layout (Flexbox). Size Default auto px % 1/…" at bounding box center [76, 110] width 94 height 52
click at [214, 237] on figure at bounding box center [348, 262] width 281 height 50
click at [180, 30] on button at bounding box center [177, 27] width 7 height 7
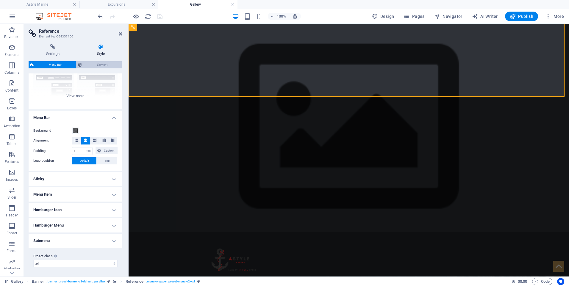
click at [88, 65] on span "Element" at bounding box center [102, 64] width 36 height 7
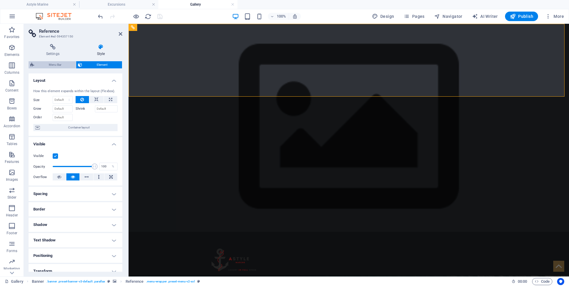
click at [66, 66] on span "Menu Bar" at bounding box center [55, 64] width 38 height 7
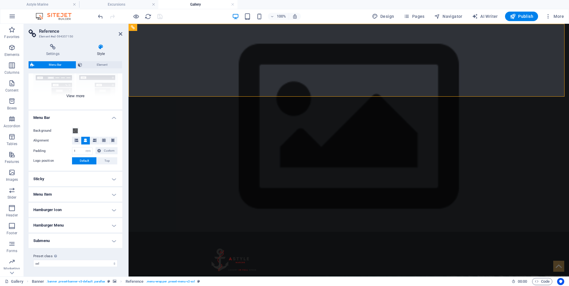
click at [78, 96] on div "Border Centered Default Fixed Loki Trigger Wide XXL" at bounding box center [76, 64] width 94 height 89
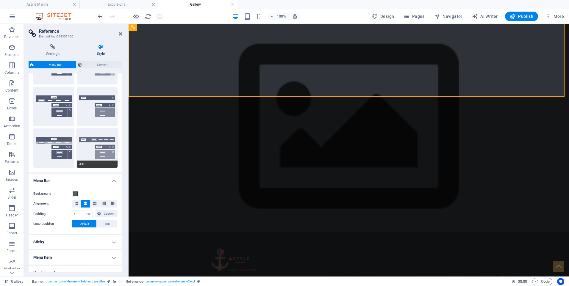
scroll to position [94, 0]
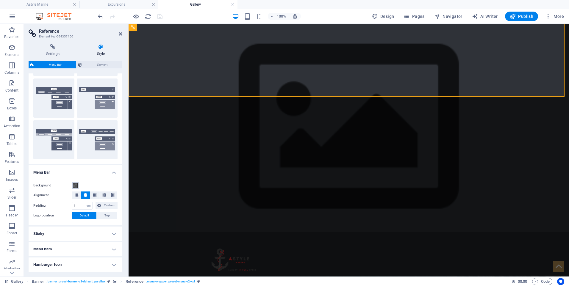
click at [75, 186] on span at bounding box center [75, 185] width 5 height 5
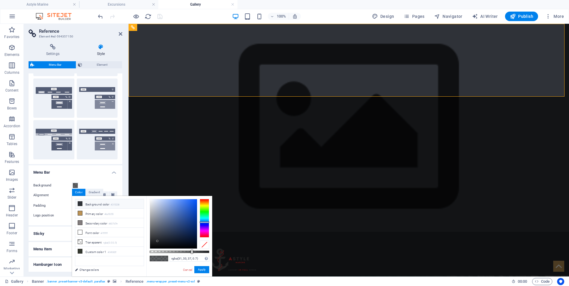
click at [103, 206] on li "Background color #2f3238" at bounding box center [109, 205] width 68 height 10
type input "rgba(47, 50, 56, 0.7)"
click at [103, 206] on li "Background color #2f3238" at bounding box center [109, 205] width 68 height 10
click at [199, 269] on button "Apply" at bounding box center [201, 270] width 15 height 7
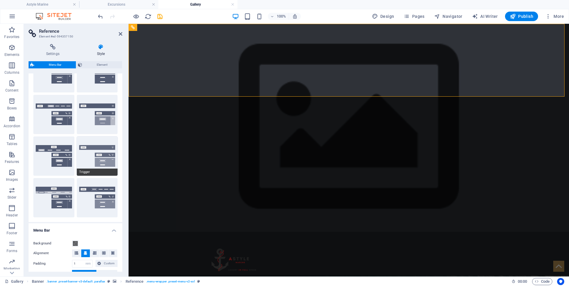
scroll to position [0, 0]
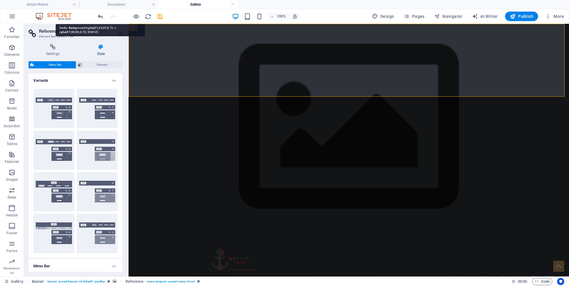
click at [100, 15] on icon "undo" at bounding box center [100, 16] width 7 height 7
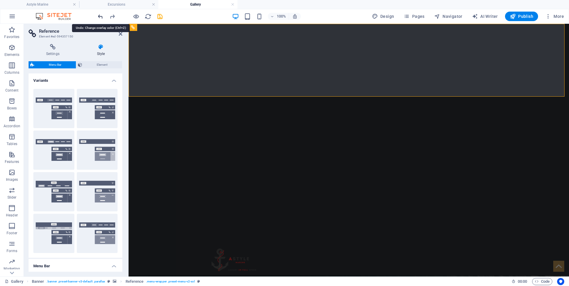
click at [100, 15] on icon "undo" at bounding box center [100, 16] width 7 height 7
click at [99, 17] on icon "undo" at bounding box center [100, 16] width 7 height 7
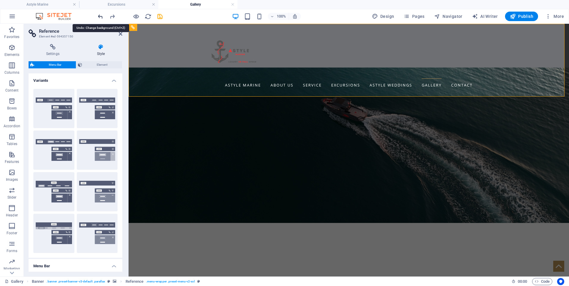
click at [99, 17] on icon "undo" at bounding box center [100, 16] width 7 height 7
